Goal: Download file/media

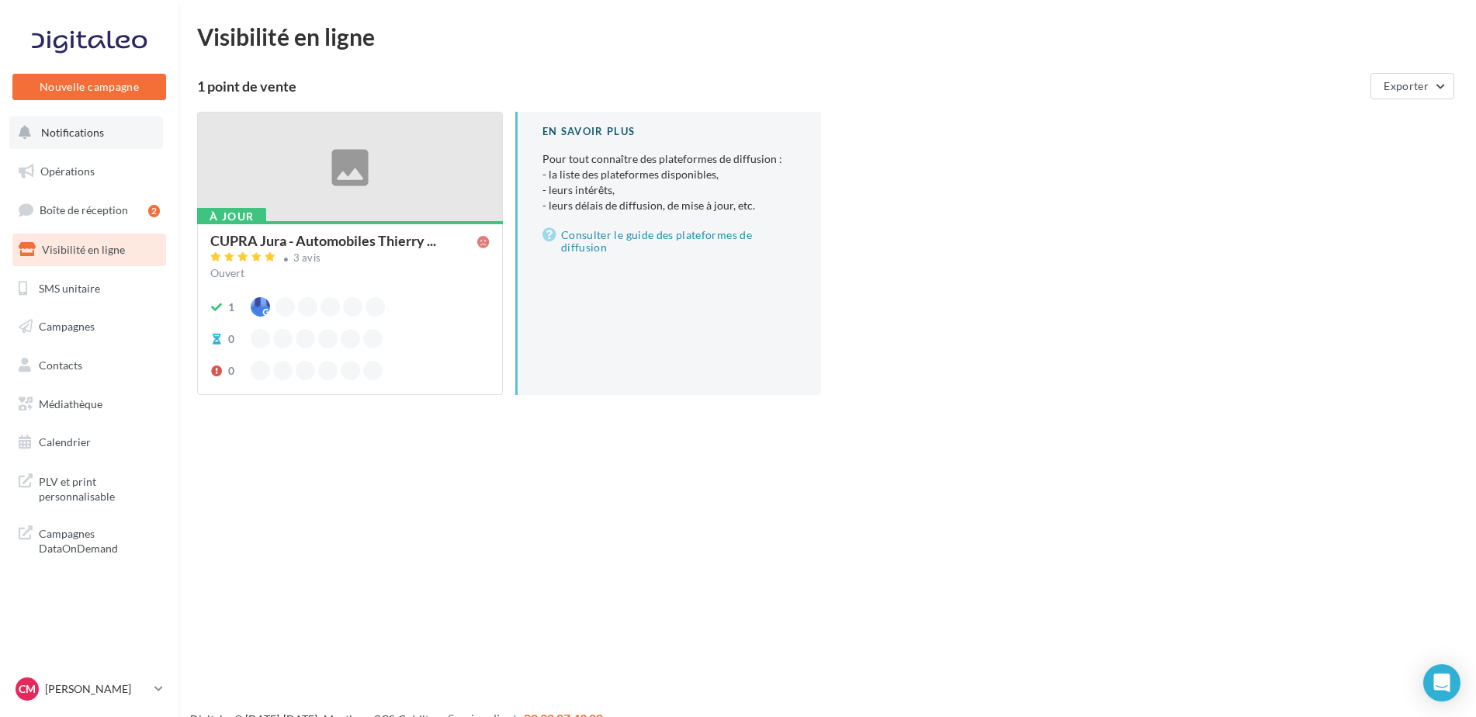
click at [124, 130] on button "Notifications" at bounding box center [86, 132] width 154 height 33
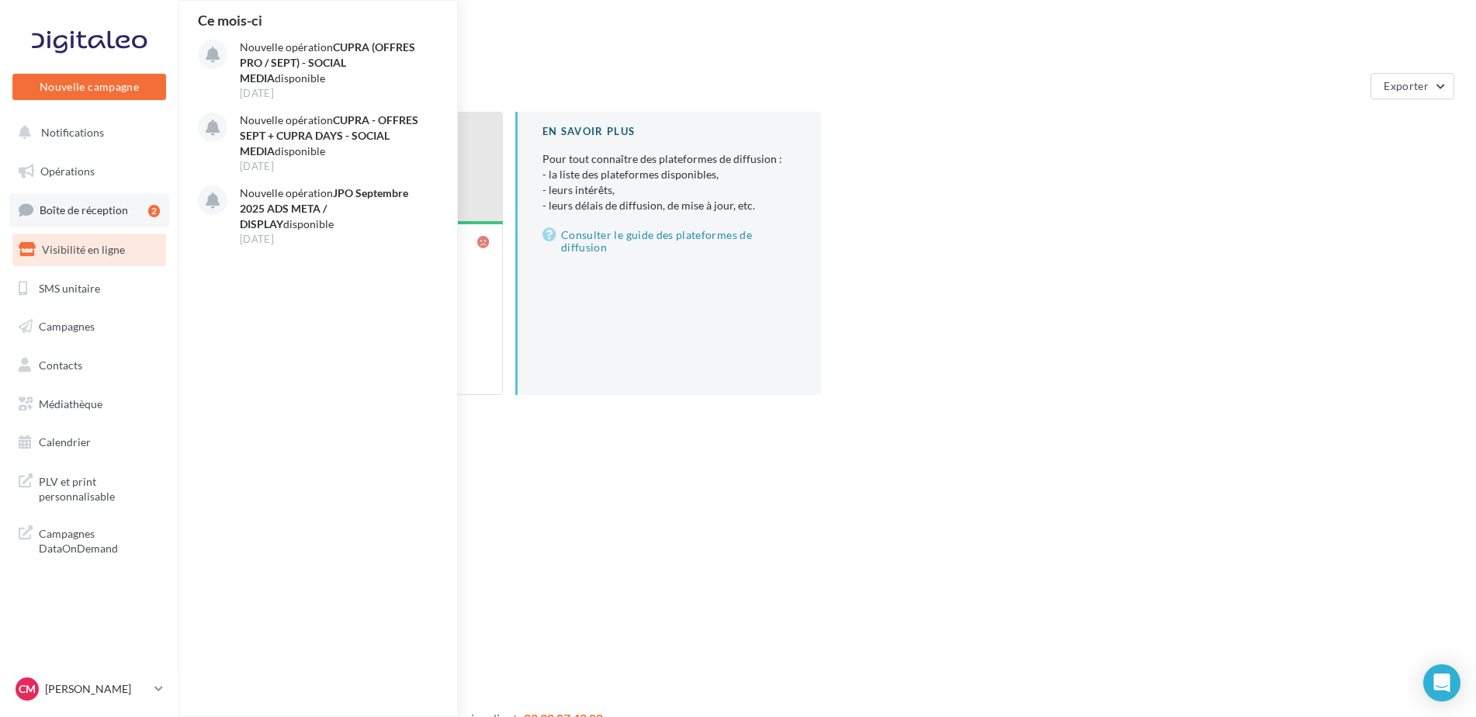
click at [123, 210] on span "Boîte de réception" at bounding box center [84, 209] width 88 height 13
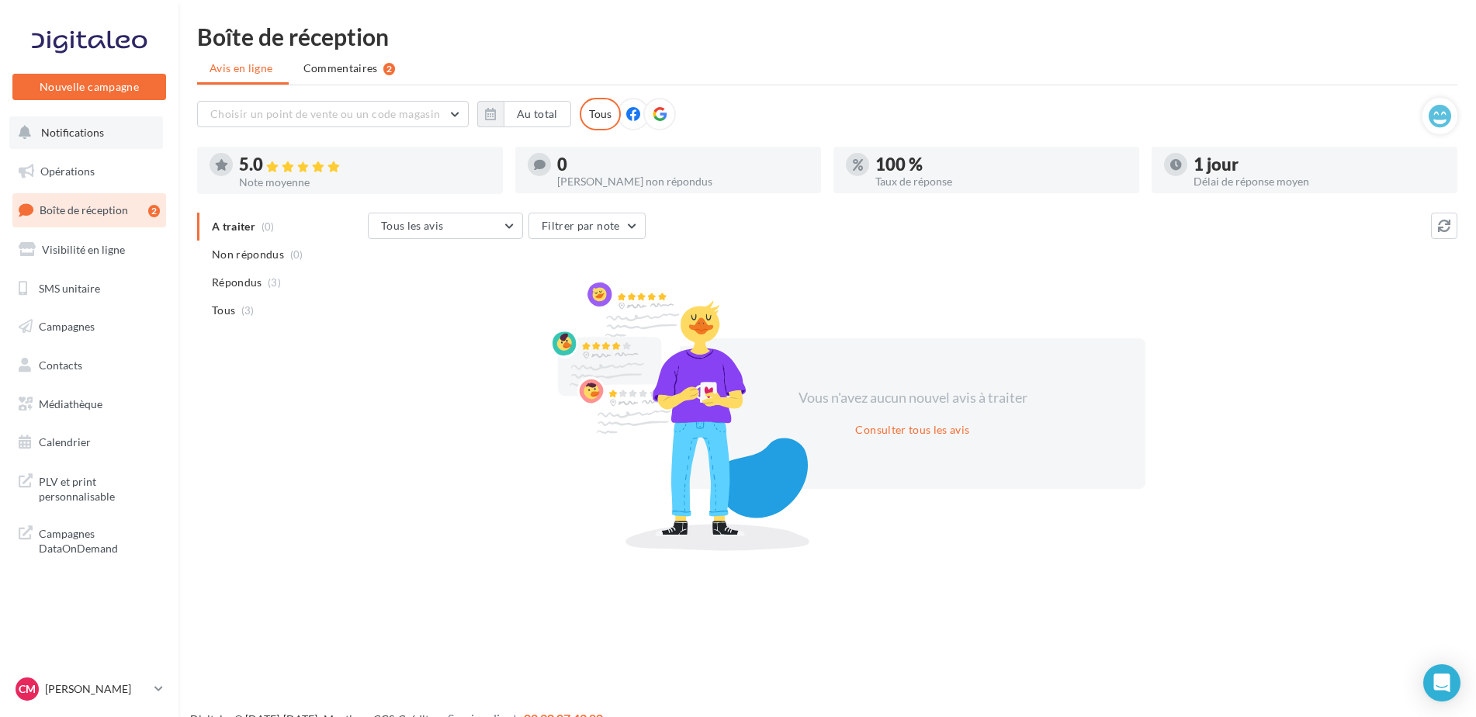
click at [57, 128] on span "Notifications" at bounding box center [72, 132] width 63 height 13
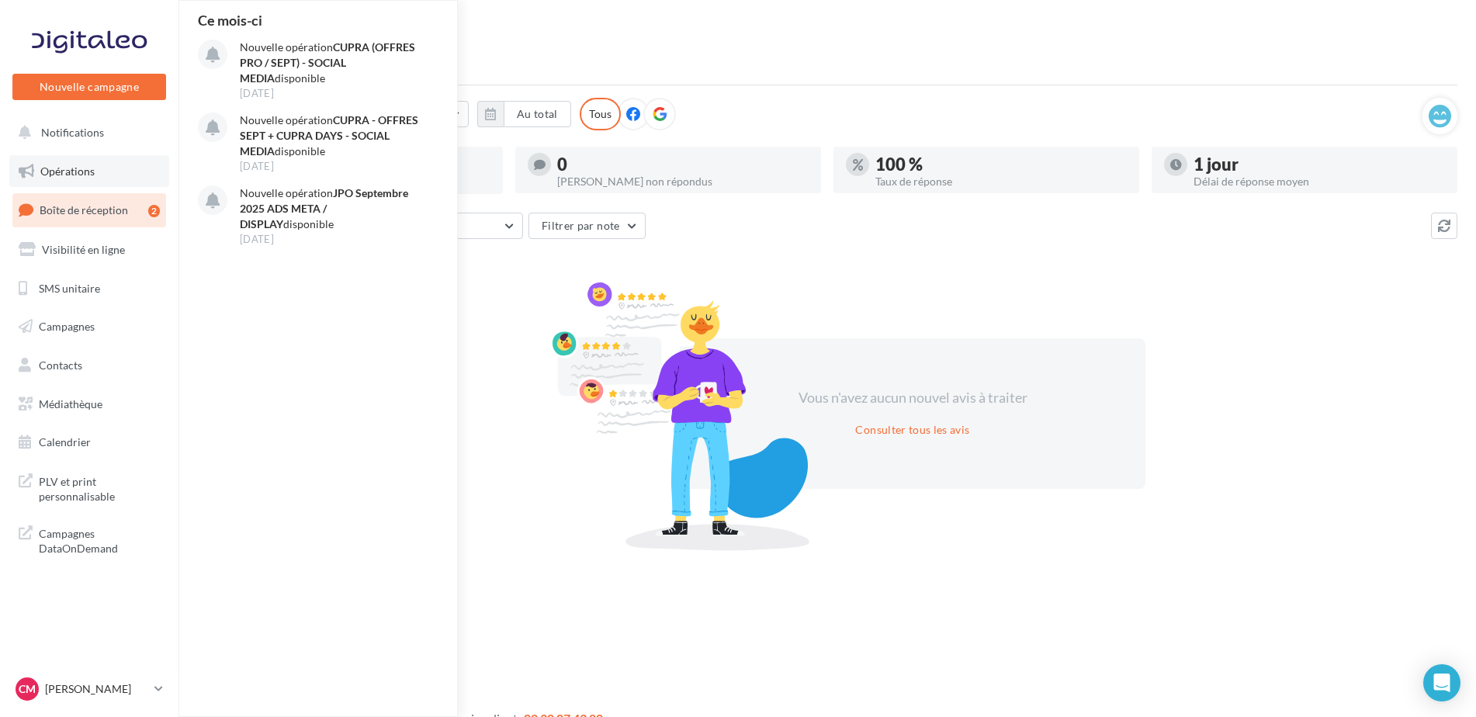
click at [58, 164] on span "Opérations" at bounding box center [67, 170] width 54 height 13
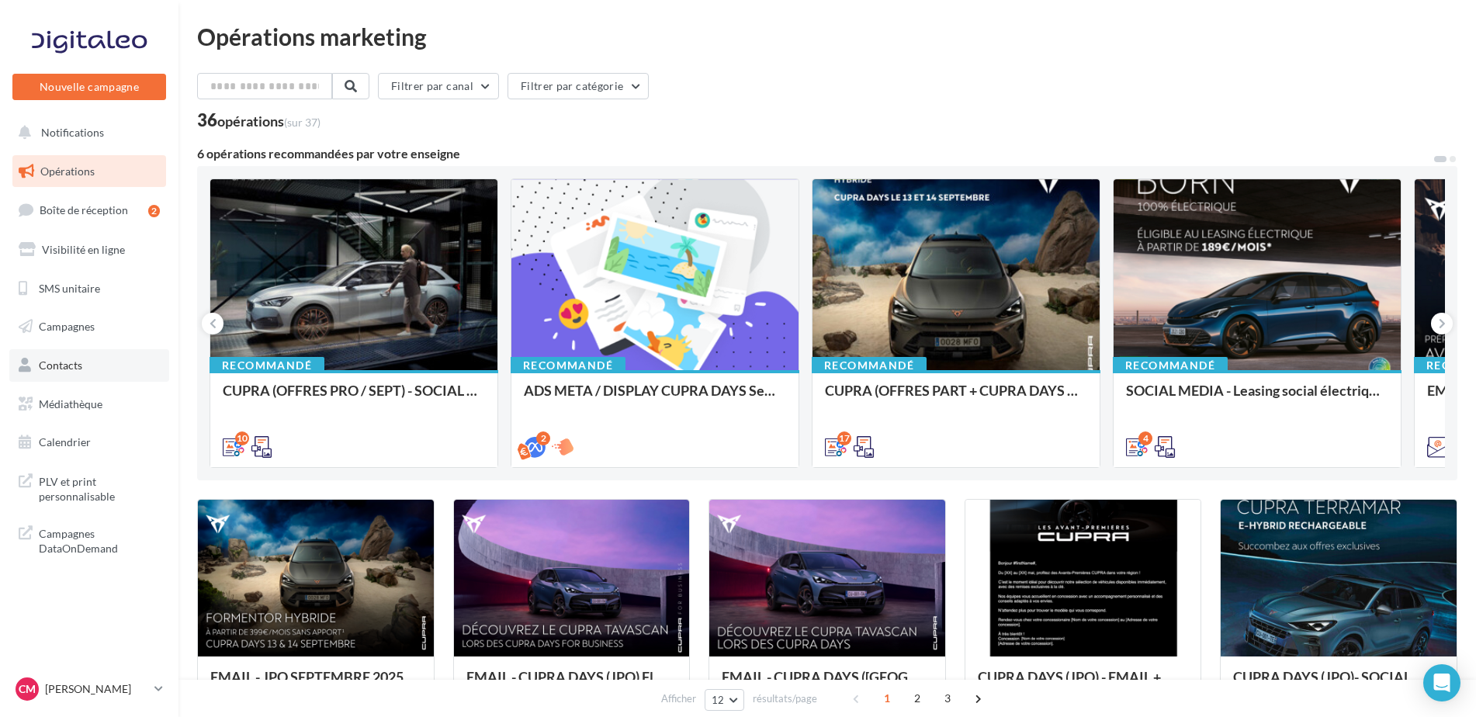
click at [98, 375] on link "Contacts" at bounding box center [89, 365] width 160 height 33
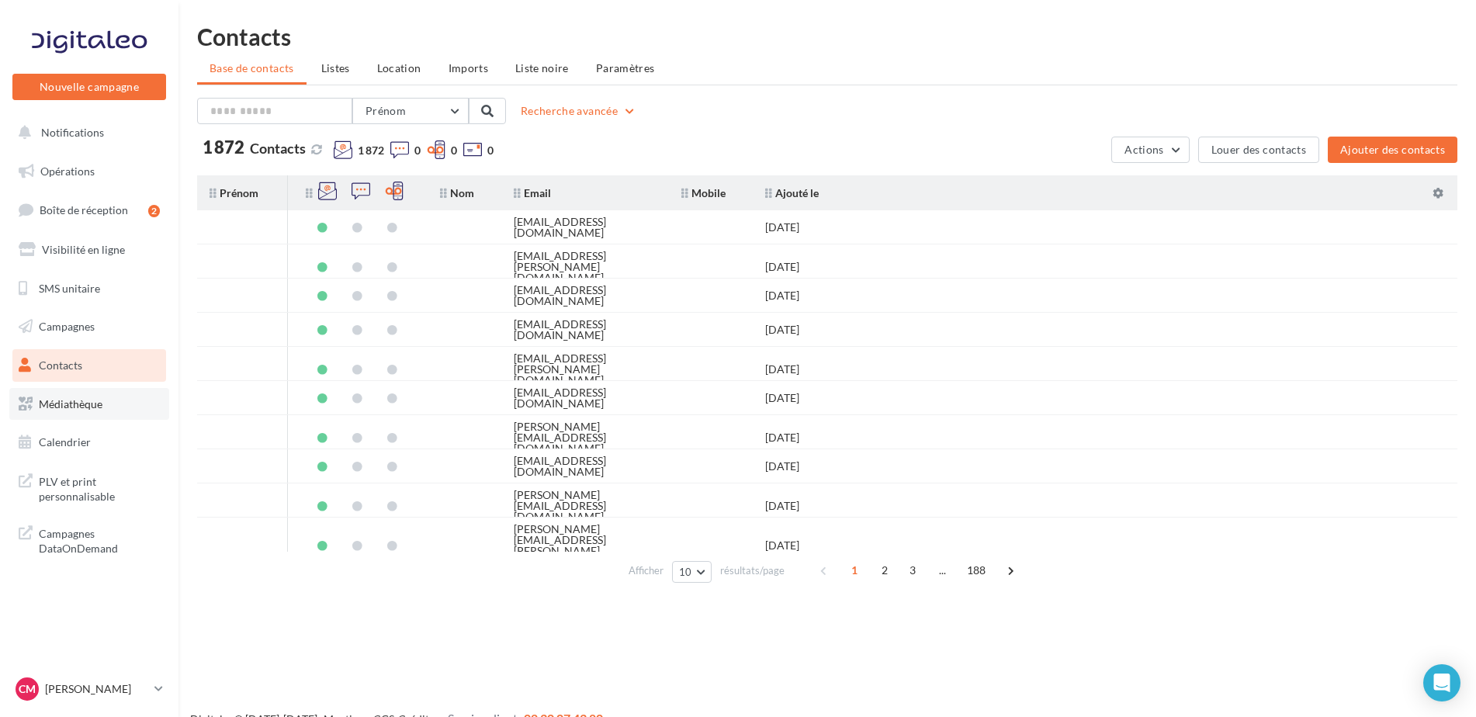
click at [98, 395] on link "Médiathèque" at bounding box center [89, 404] width 160 height 33
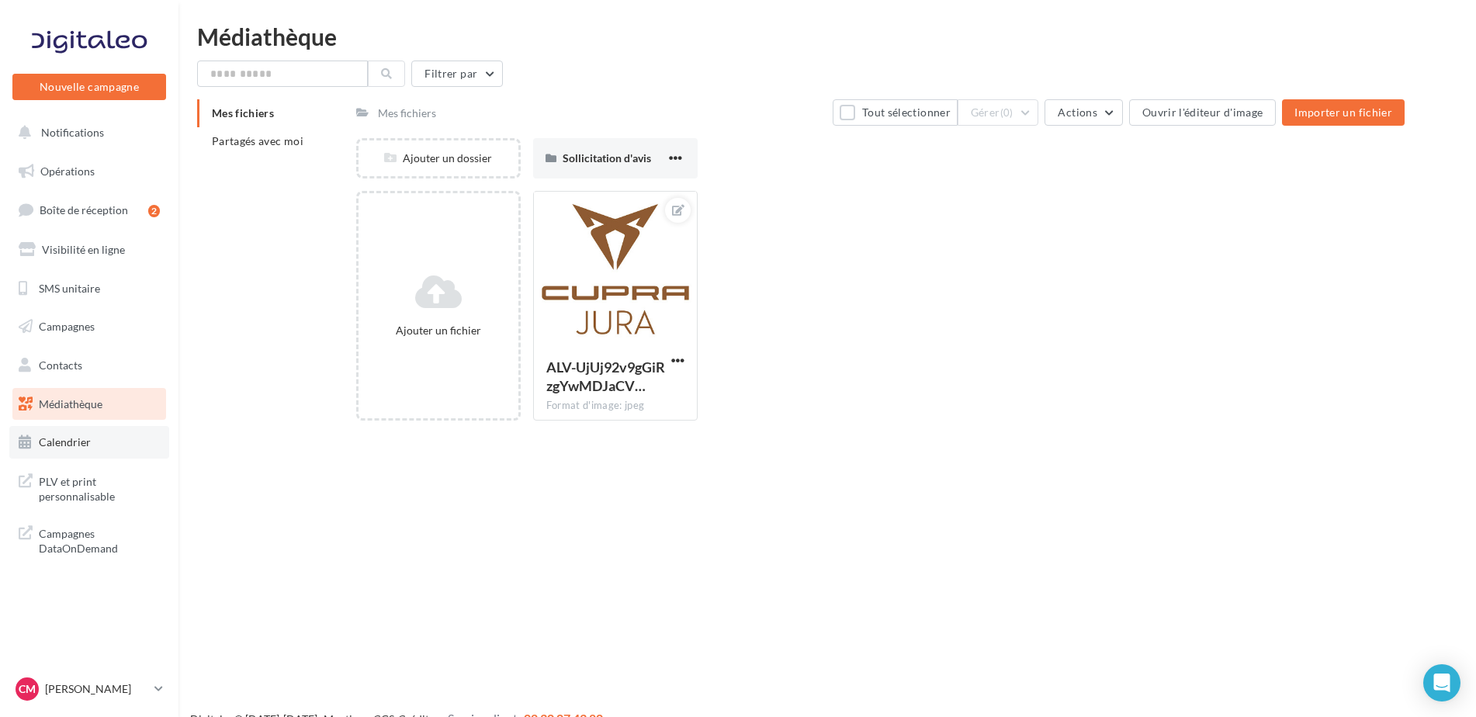
click at [96, 447] on link "Calendrier" at bounding box center [89, 442] width 160 height 33
click at [282, 133] on li "Partagés avec moi" at bounding box center [270, 141] width 147 height 28
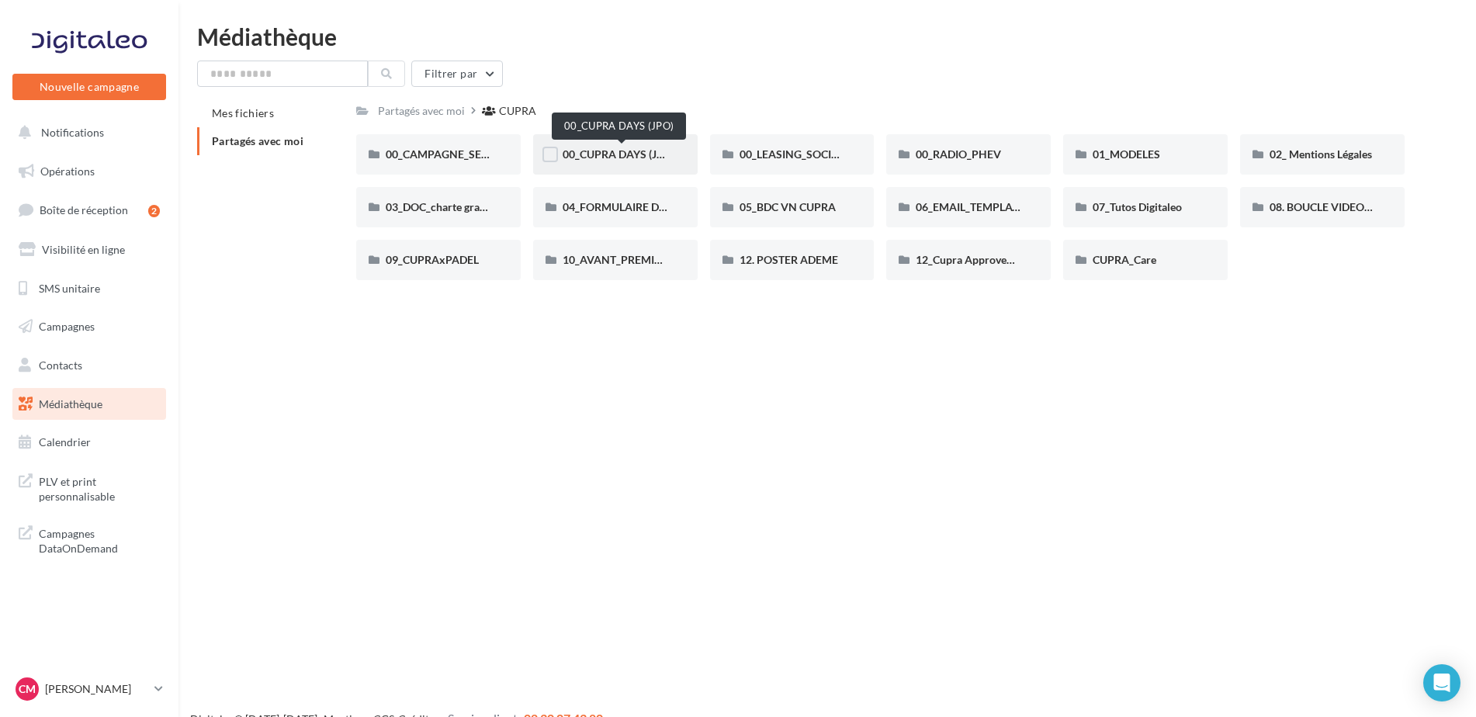
click at [640, 159] on span "00_CUPRA DAYS (JPO)" at bounding box center [618, 153] width 112 height 13
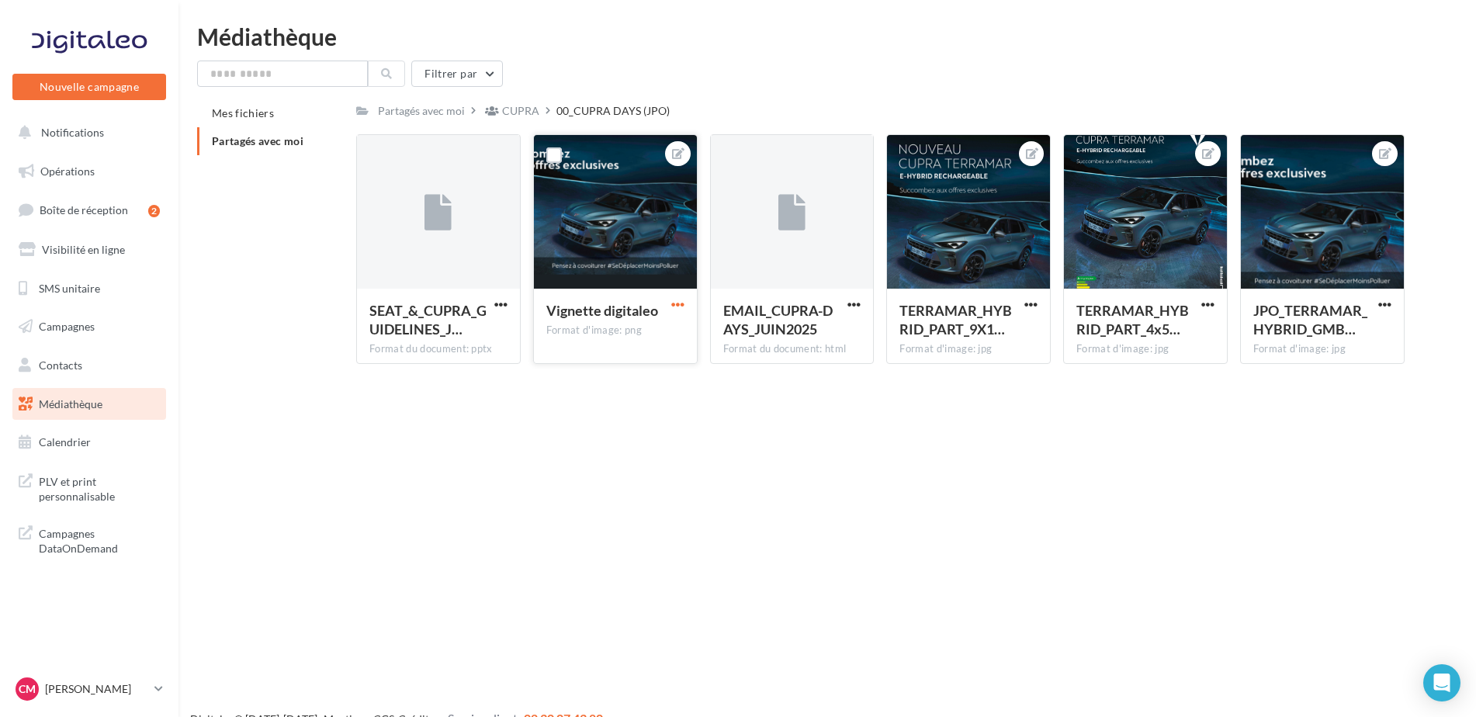
click at [676, 299] on span "button" at bounding box center [677, 304] width 13 height 13
click at [623, 382] on button "Télécharger" at bounding box center [606, 375] width 164 height 40
click at [856, 309] on span "button" at bounding box center [853, 304] width 13 height 13
drag, startPoint x: 828, startPoint y: 341, endPoint x: 881, endPoint y: 330, distance: 54.0
click at [829, 339] on button "Télécharger" at bounding box center [785, 335] width 155 height 40
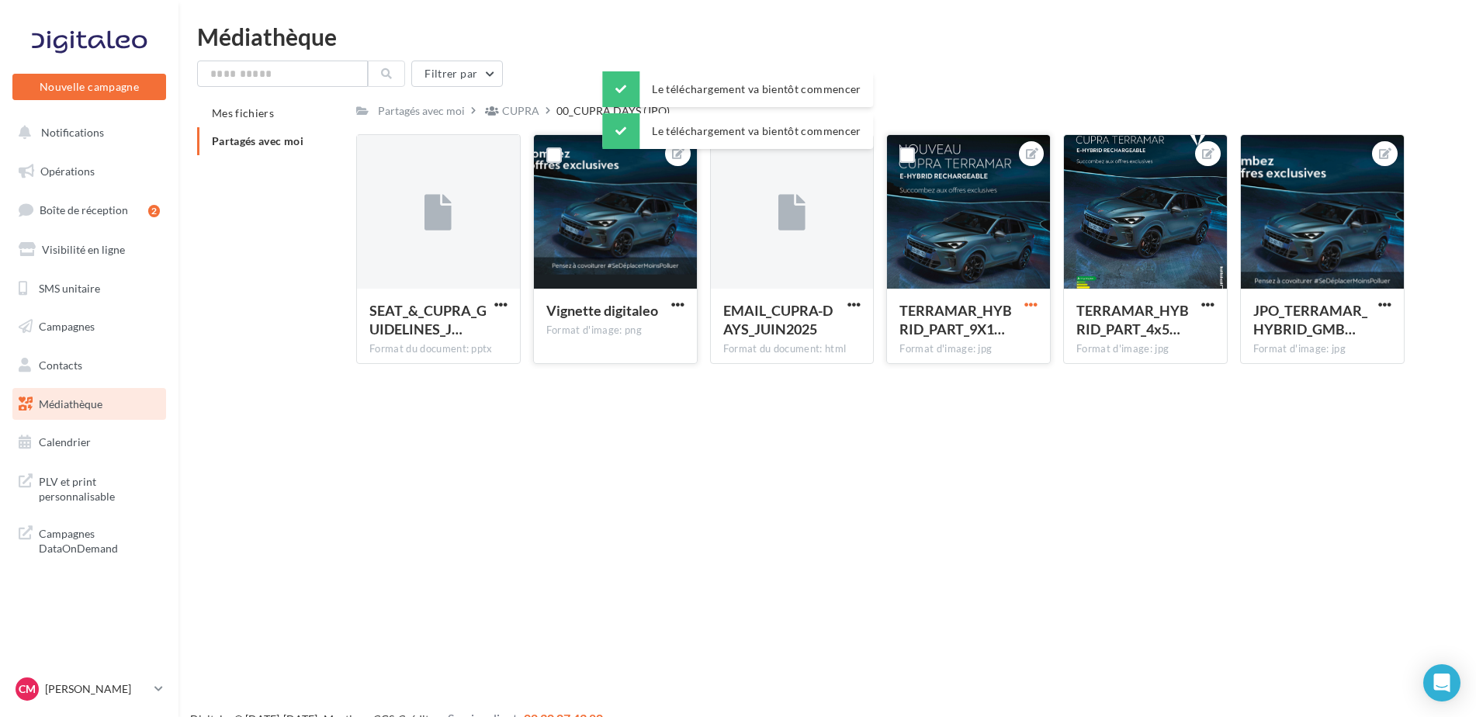
click at [1029, 304] on span "button" at bounding box center [1030, 304] width 13 height 13
click at [969, 369] on button "Télécharger" at bounding box center [959, 375] width 164 height 40
click at [263, 144] on span "Partagés avec moi" at bounding box center [258, 140] width 92 height 13
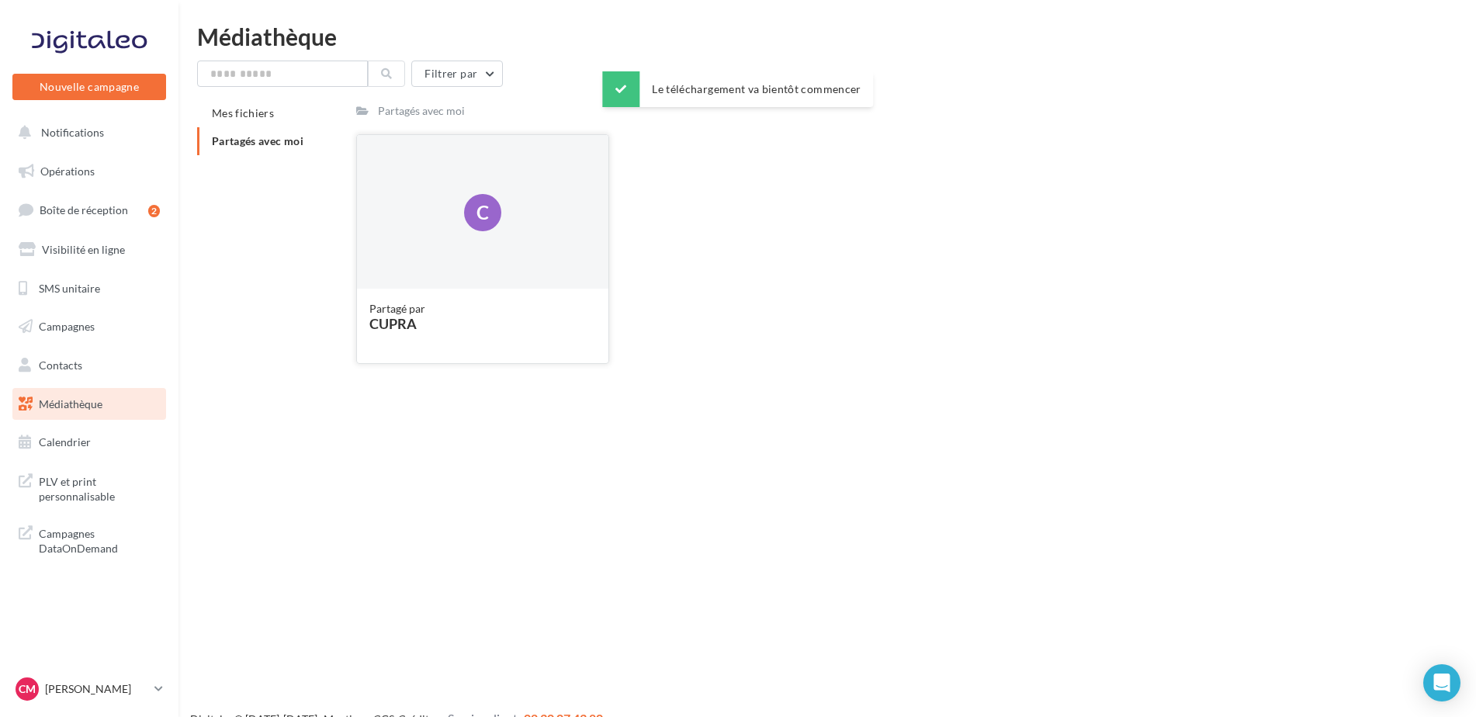
click at [384, 272] on div "C" at bounding box center [482, 212] width 251 height 155
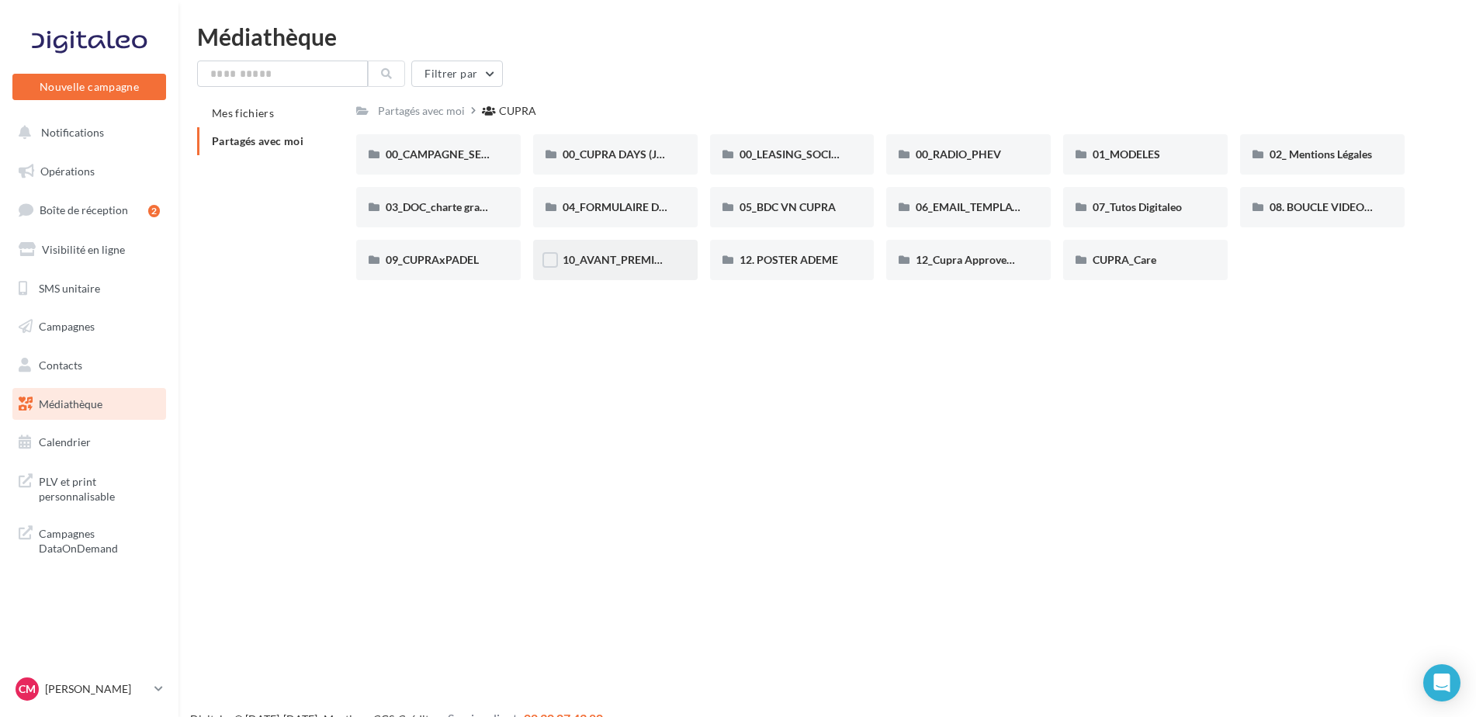
click at [584, 268] on div "10_AVANT_PREMIÈRES_CUPRA (VENTES PRIVEES)" at bounding box center [615, 260] width 106 height 16
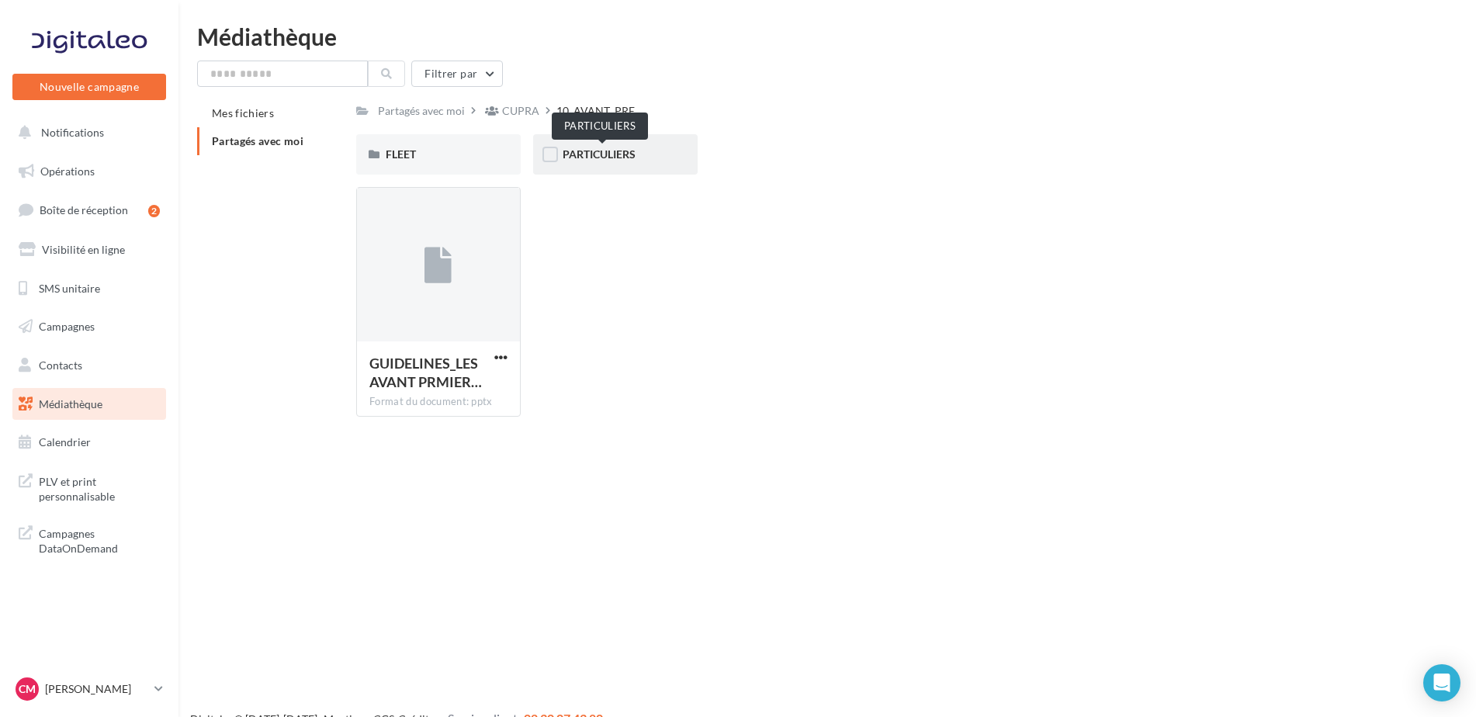
click at [635, 158] on span "PARTICULIERS" at bounding box center [598, 153] width 73 height 13
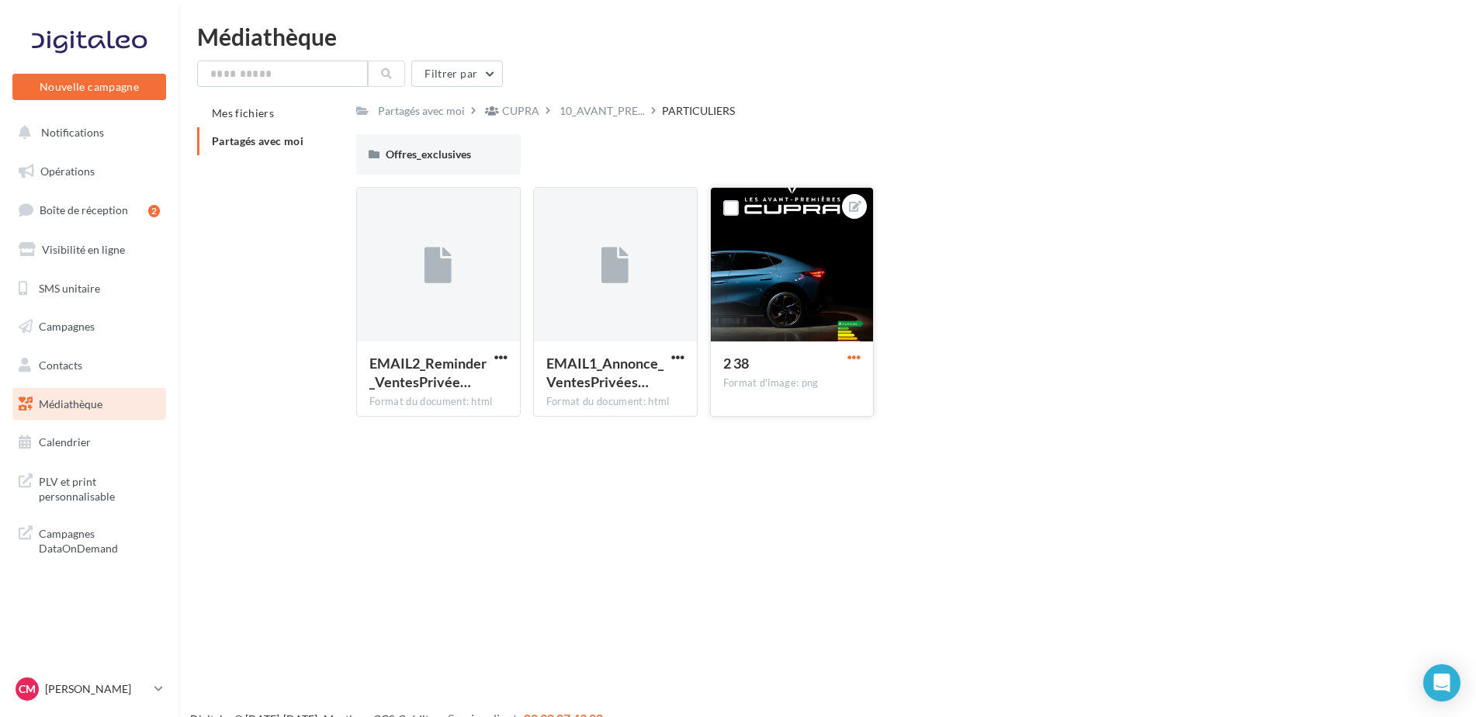
click at [851, 354] on span "button" at bounding box center [853, 357] width 13 height 13
drag, startPoint x: 839, startPoint y: 396, endPoint x: 814, endPoint y: 425, distance: 38.5
click at [814, 425] on ul "Ouvrir l'éditeur d'image Télécharger Copier l'URL" at bounding box center [782, 428] width 164 height 121
